Goal: Find specific page/section: Find specific page/section

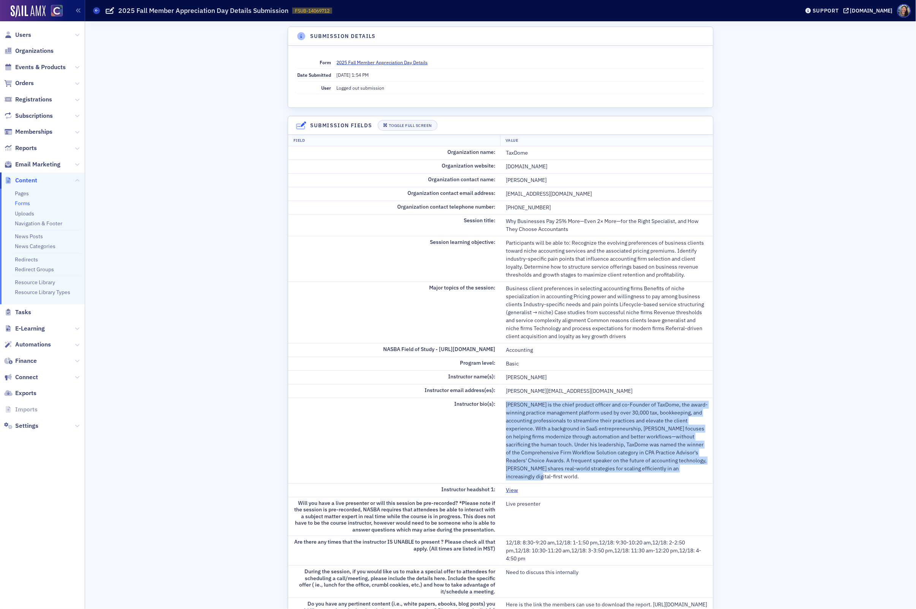
scroll to position [119, 0]
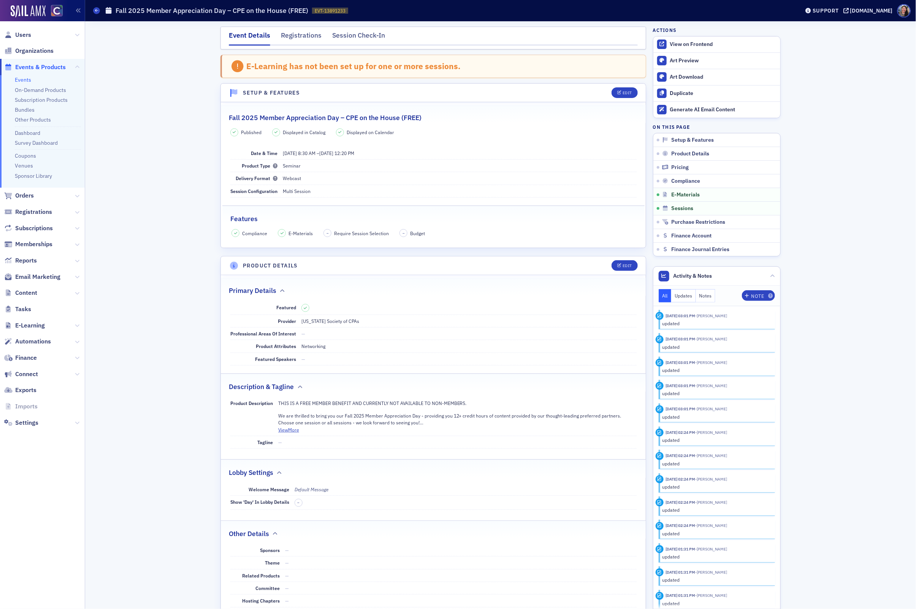
scroll to position [1201, 0]
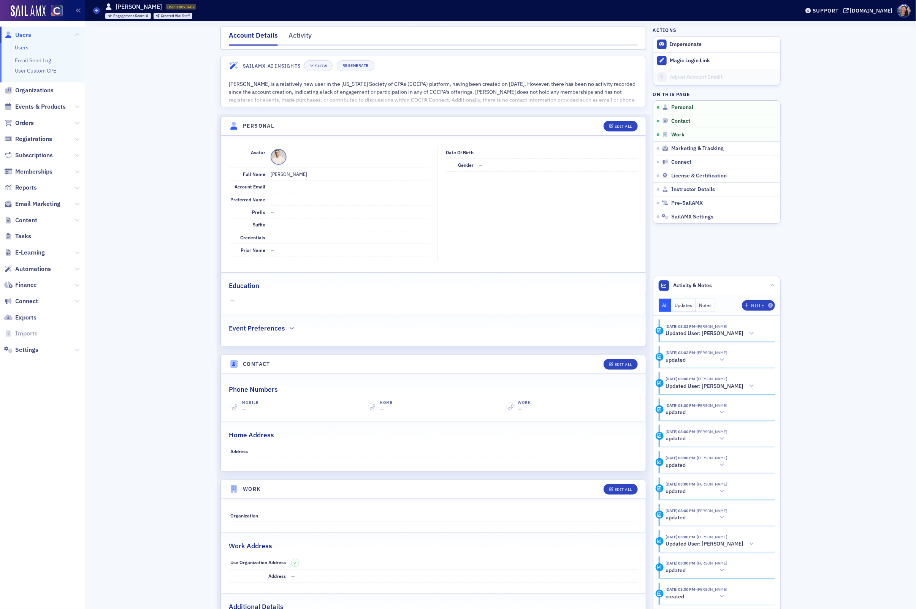
scroll to position [89, 0]
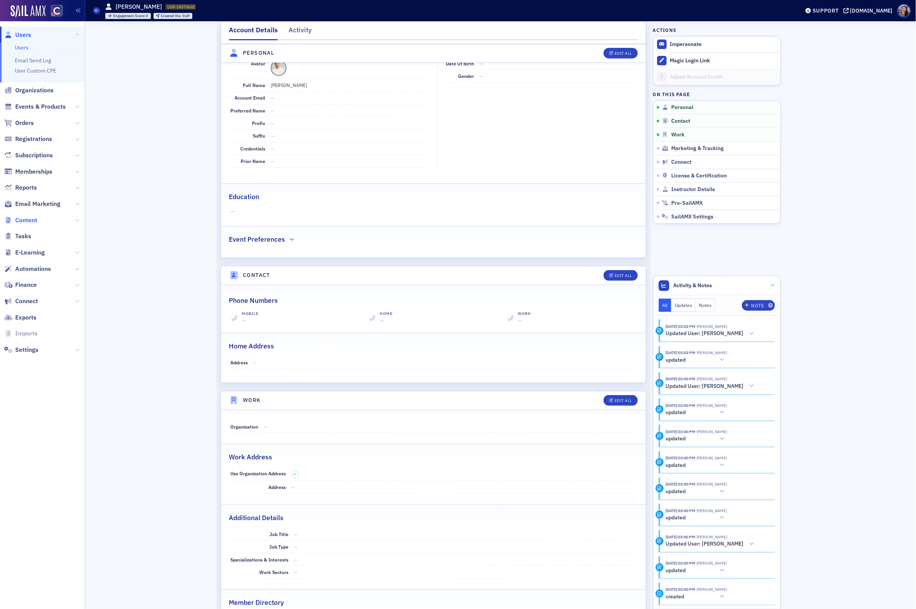
click at [24, 219] on span "Content" at bounding box center [26, 220] width 22 height 8
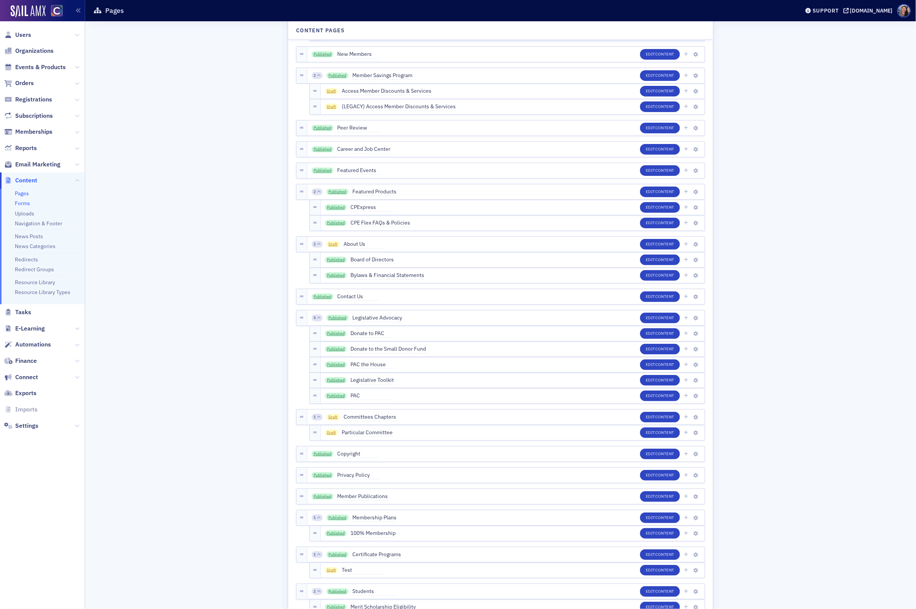
click at [23, 205] on link "Forms" at bounding box center [22, 203] width 15 height 7
click at [25, 205] on link "Forms" at bounding box center [22, 203] width 15 height 7
click at [20, 203] on link "Forms" at bounding box center [22, 203] width 15 height 7
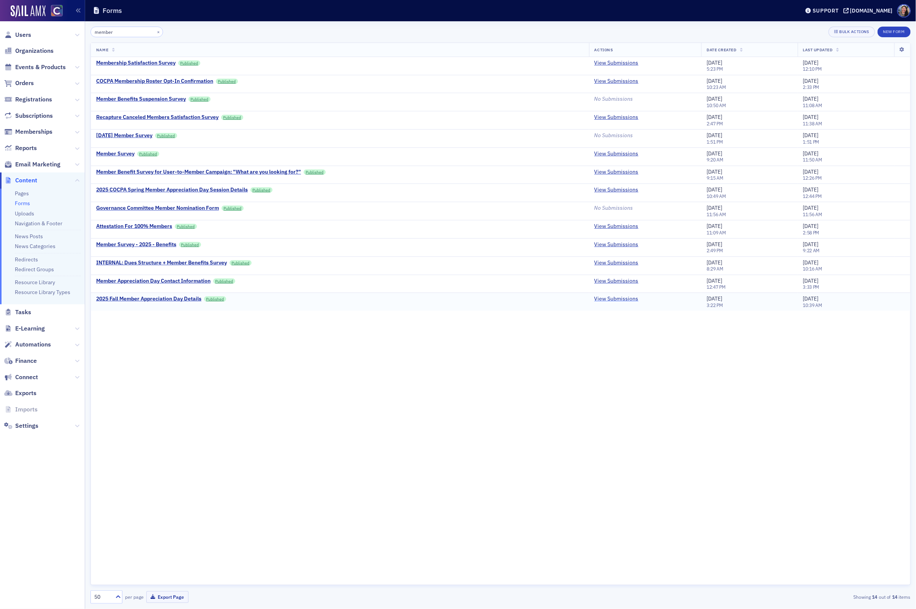
type input "member"
click at [608, 303] on link "View Submissions" at bounding box center [616, 299] width 44 height 7
